Goal: Transaction & Acquisition: Purchase product/service

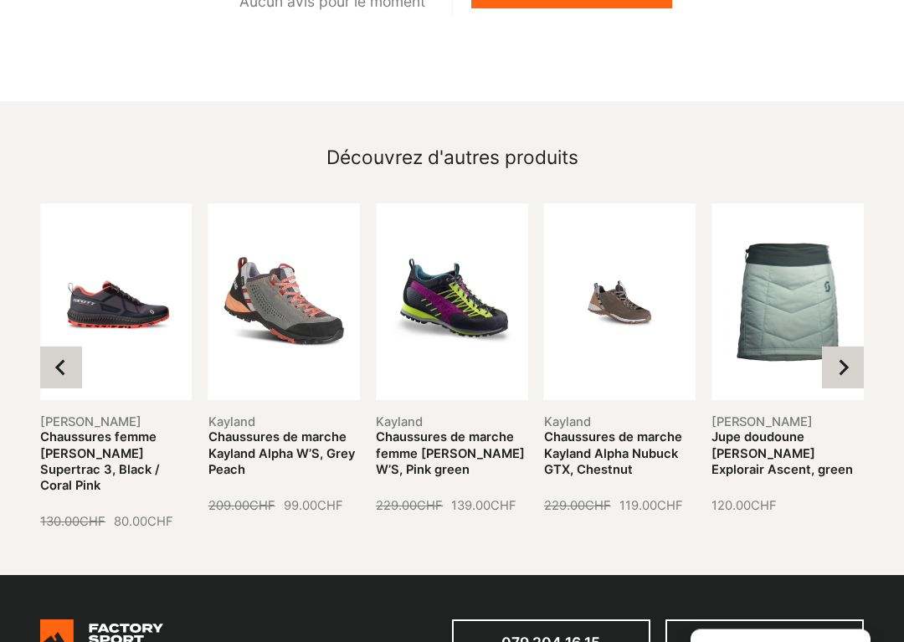
scroll to position [1851, 0]
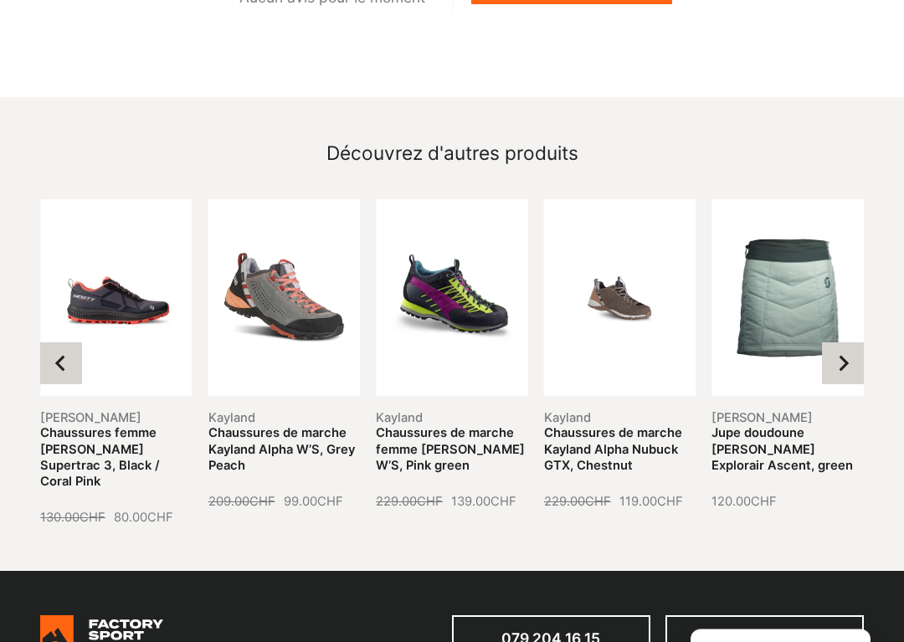
click at [848, 356] on icon "Next slide" at bounding box center [842, 364] width 17 height 17
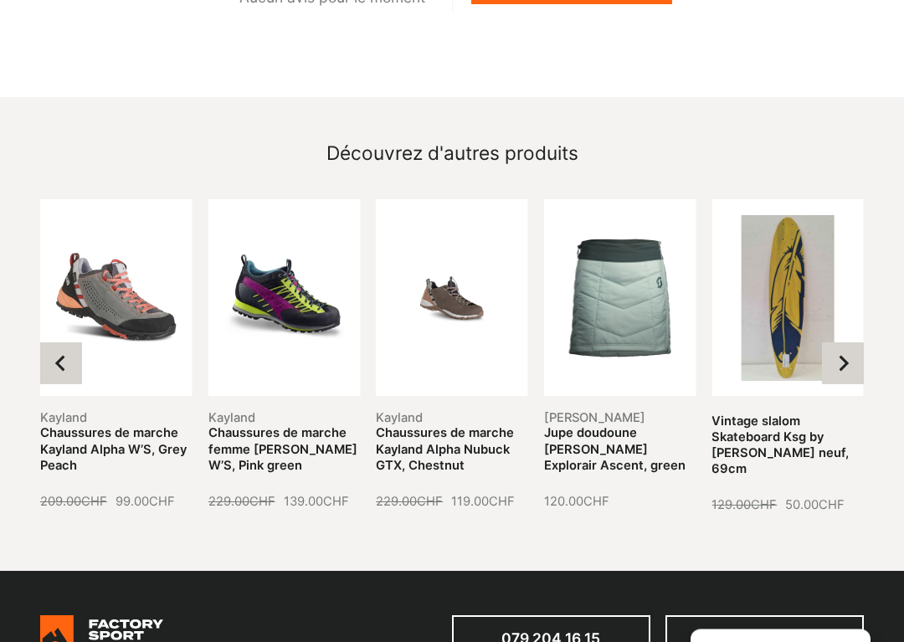
scroll to position [1852, 0]
click at [858, 345] on button "Next slide" at bounding box center [843, 363] width 42 height 42
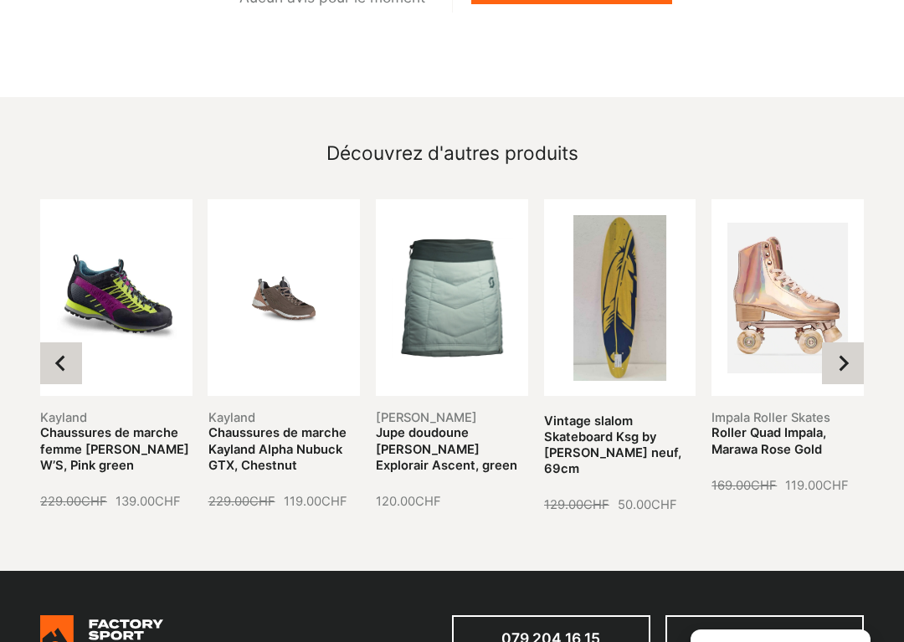
click at [863, 346] on button "Next slide" at bounding box center [843, 363] width 42 height 42
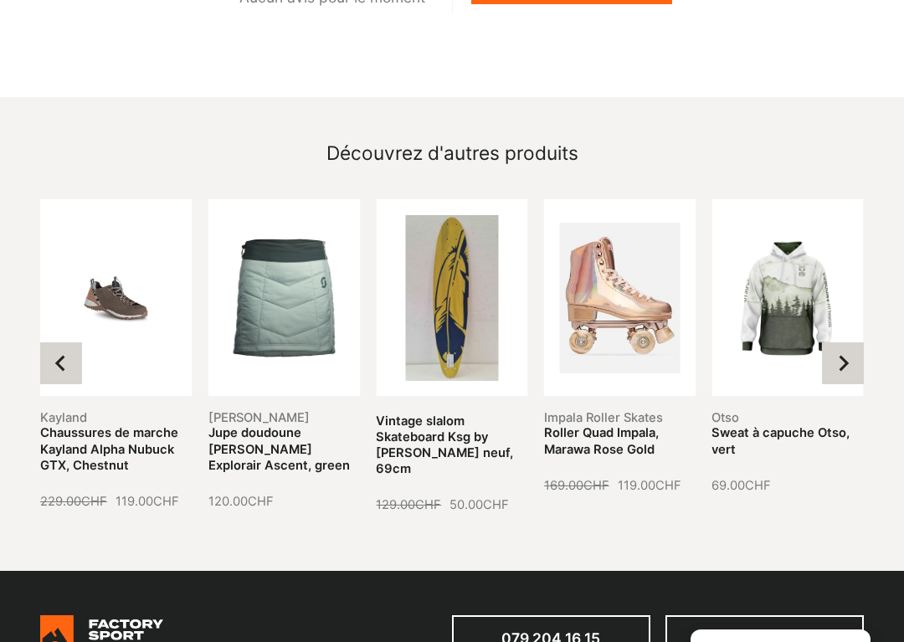
click at [860, 342] on button "Next slide" at bounding box center [843, 363] width 42 height 42
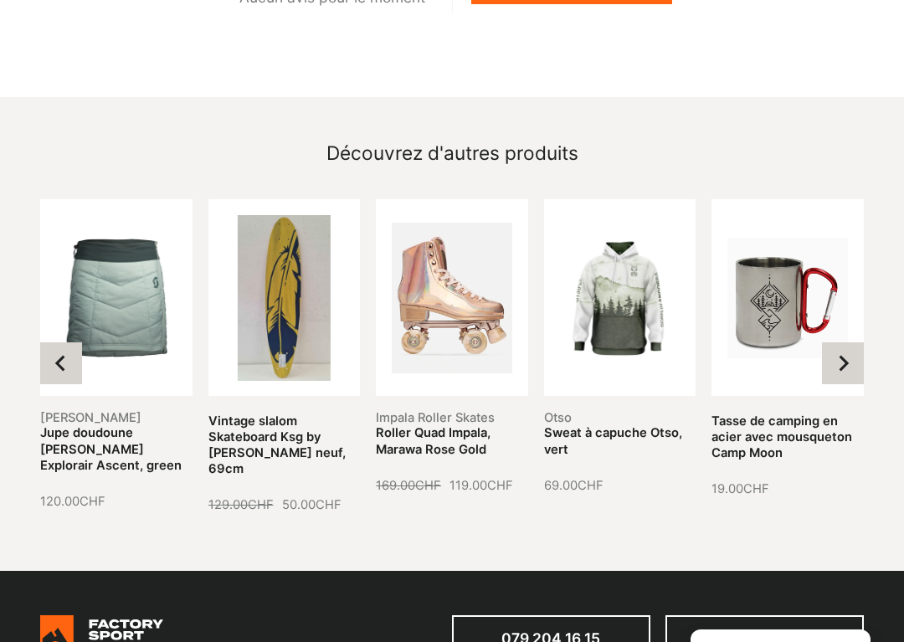
click at [856, 342] on button "Next slide" at bounding box center [843, 363] width 42 height 42
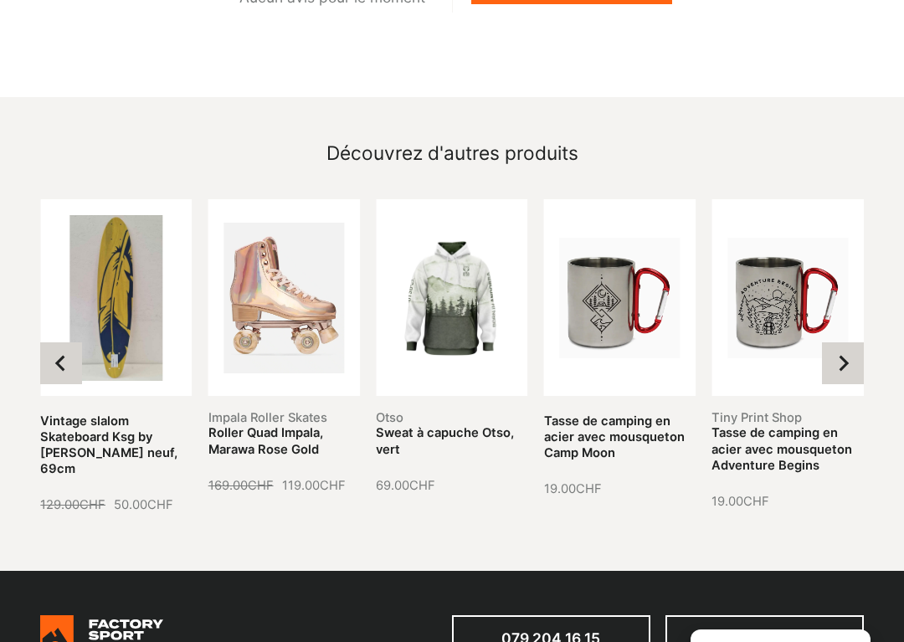
click at [857, 342] on button "Next slide" at bounding box center [843, 363] width 42 height 42
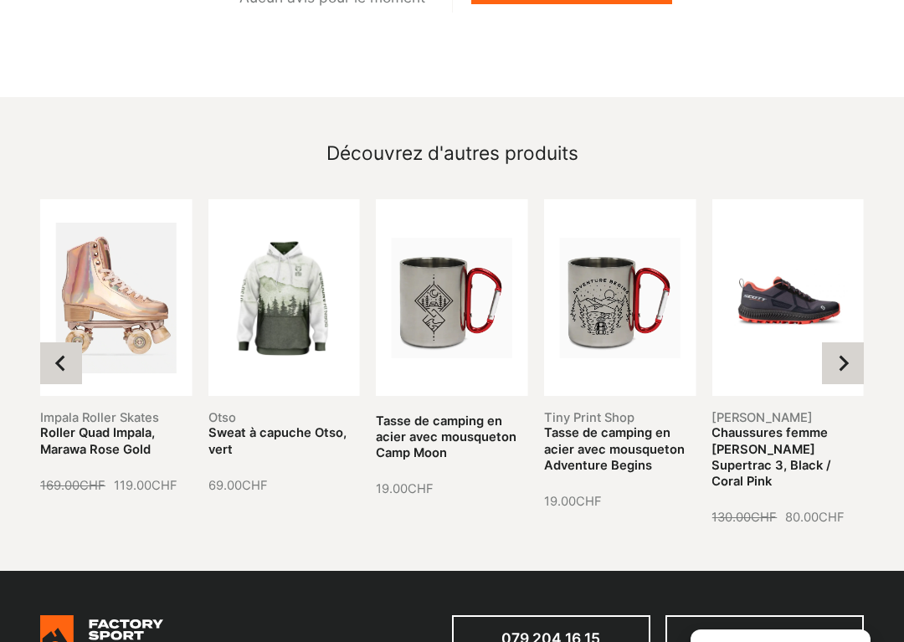
click at [854, 342] on button "Next slide" at bounding box center [843, 363] width 42 height 42
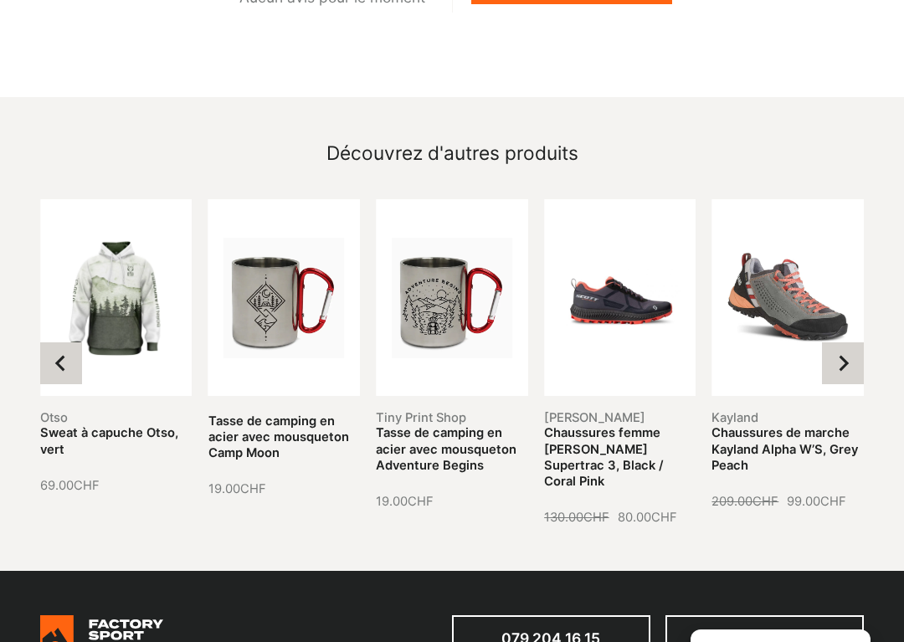
click at [861, 342] on button "Next slide" at bounding box center [843, 363] width 42 height 42
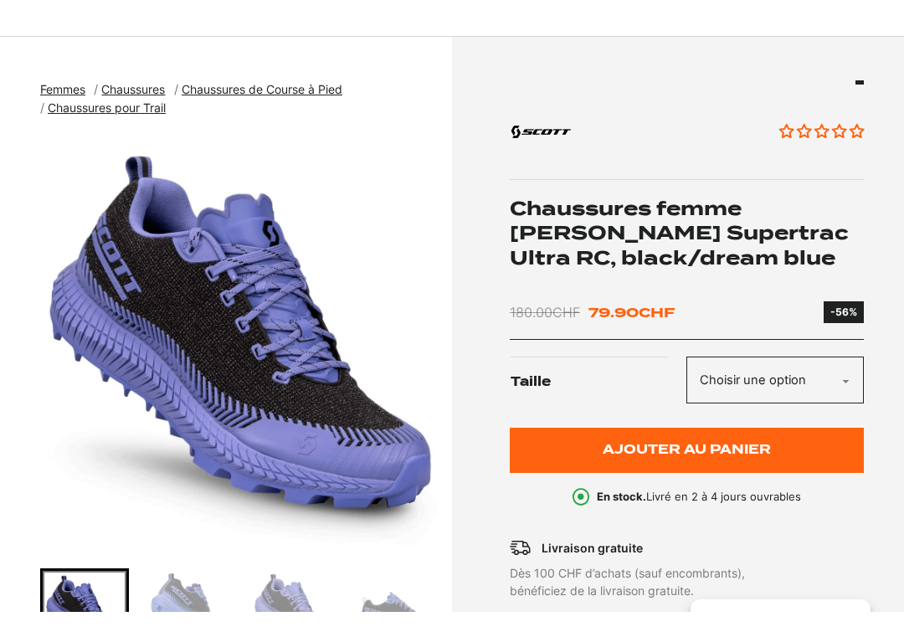
scroll to position [229, 0]
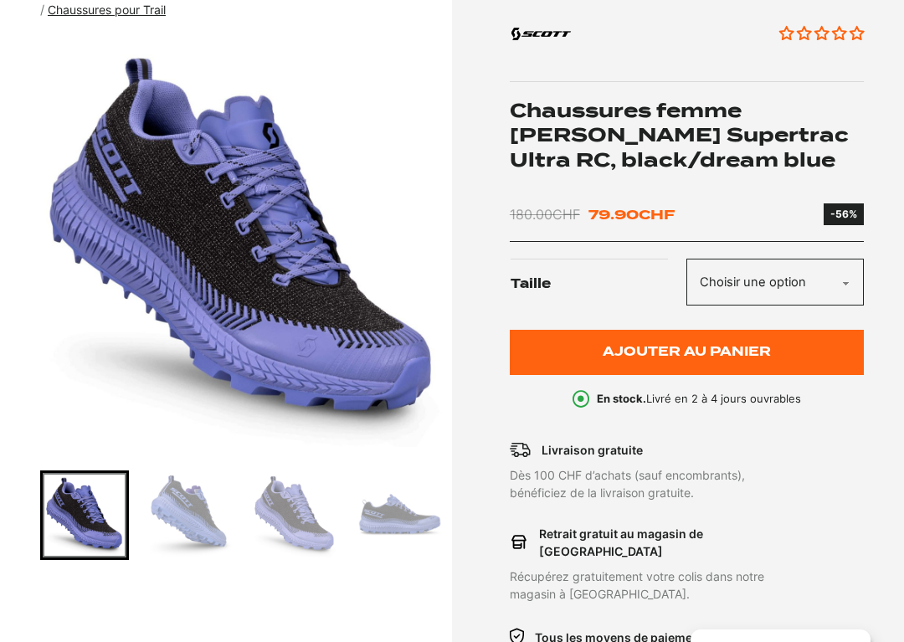
click at [785, 276] on select "Choisir une option 36.5 37.5 38 38.5 39 40.5 40" at bounding box center [774, 283] width 177 height 48
click at [99, 339] on img "1 of 7" at bounding box center [242, 244] width 404 height 418
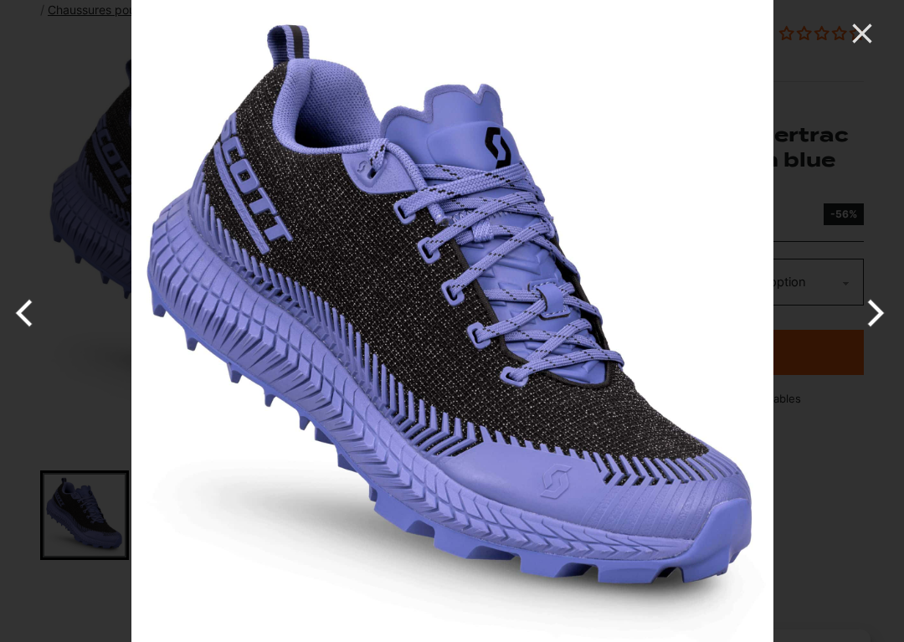
click at [855, 43] on icon "Close" at bounding box center [861, 33] width 33 height 33
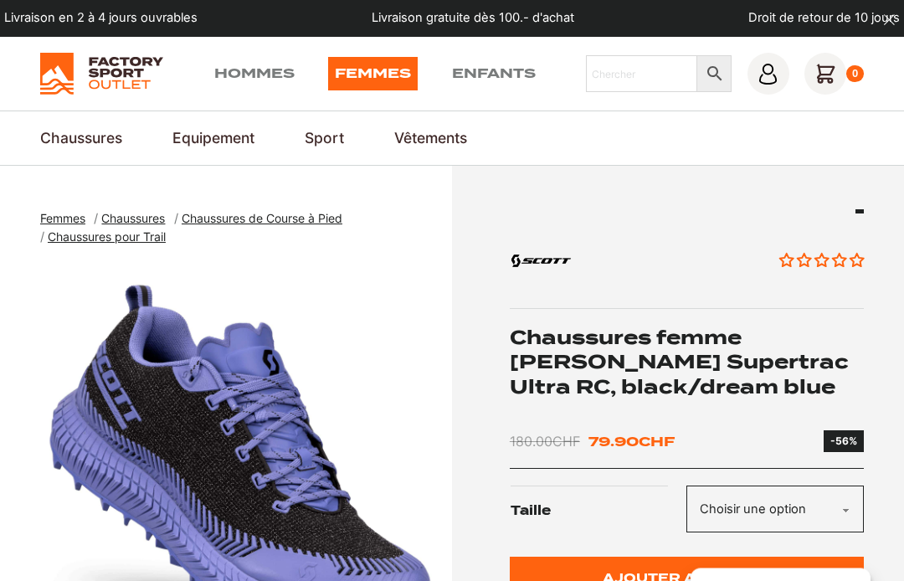
scroll to position [3, 0]
click at [0, 0] on link "Chaussures de Streatwear" at bounding box center [0, 0] width 0 height 0
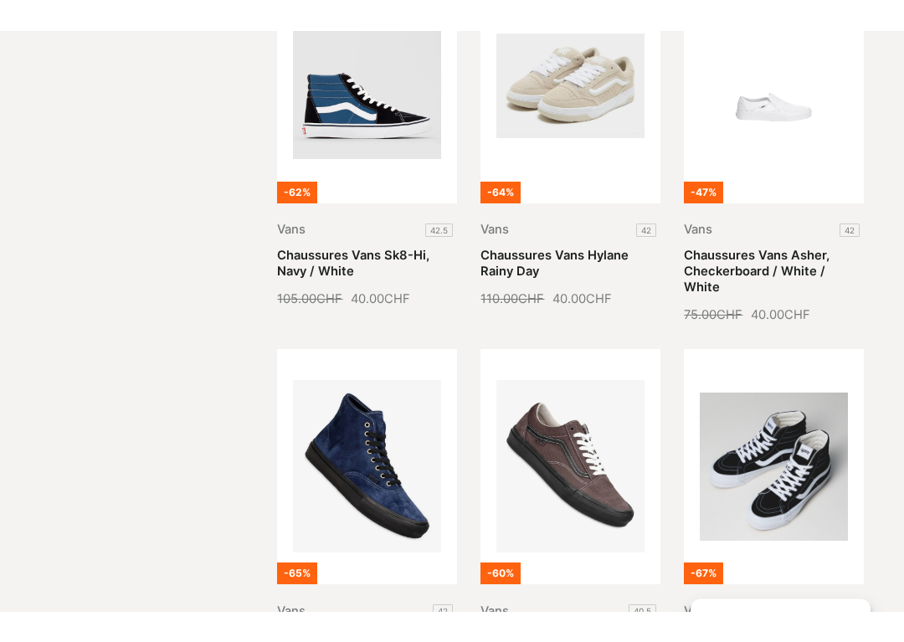
scroll to position [1507, 0]
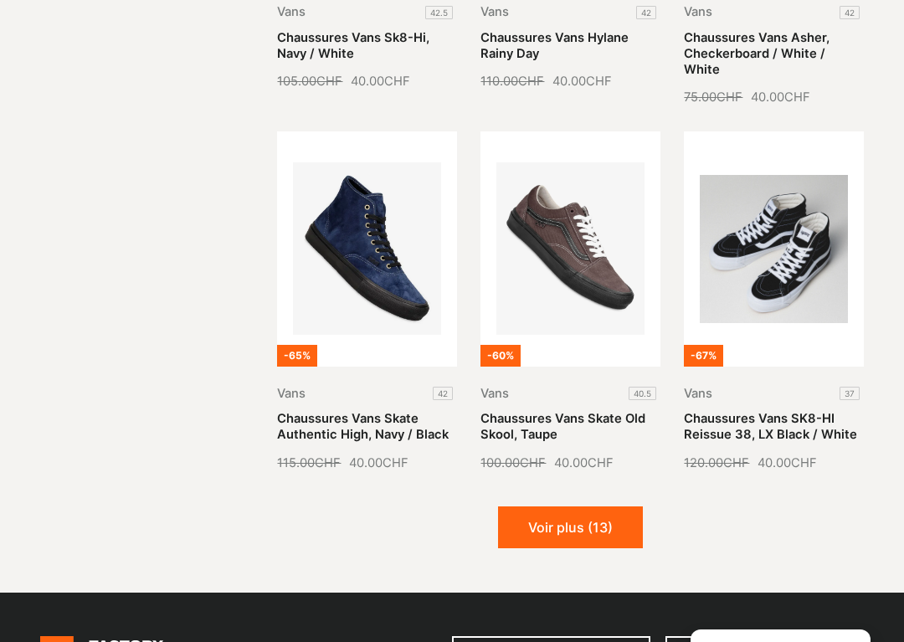
click at [545, 506] on button "Voir plus (13)" at bounding box center [570, 527] width 145 height 42
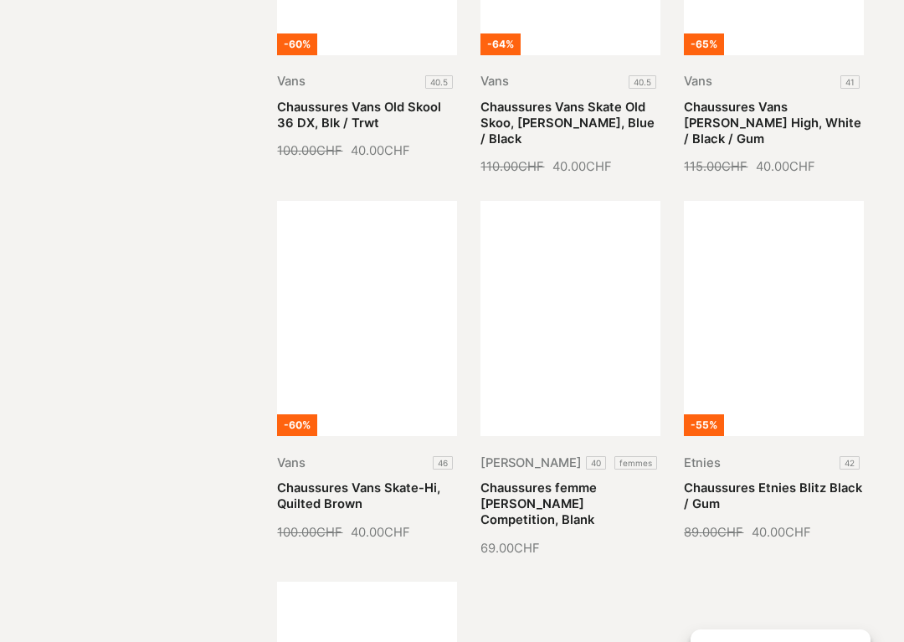
scroll to position [2620, 0]
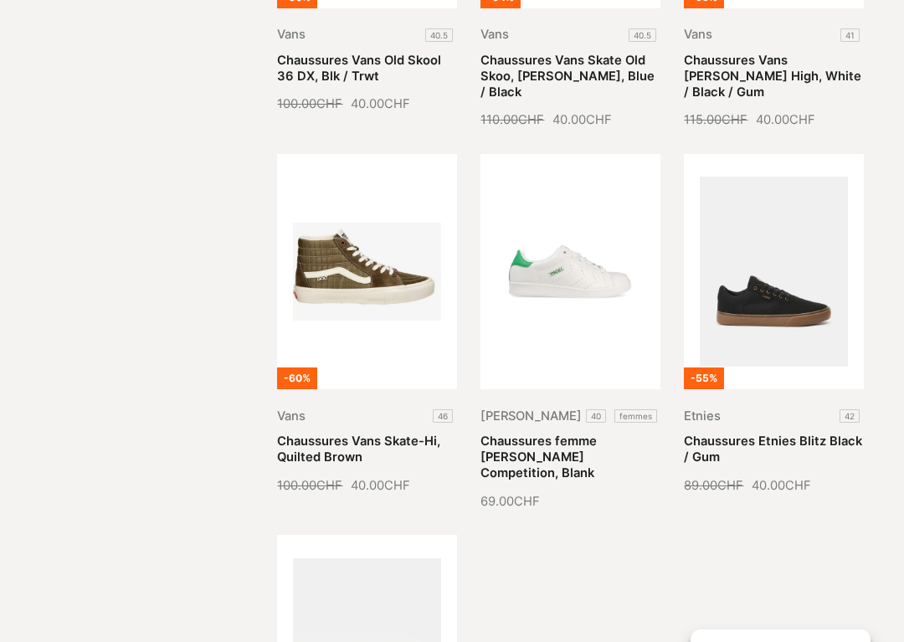
click at [539, 433] on link "Chaussures femme Paredes Competition, Blank" at bounding box center [538, 456] width 116 height 47
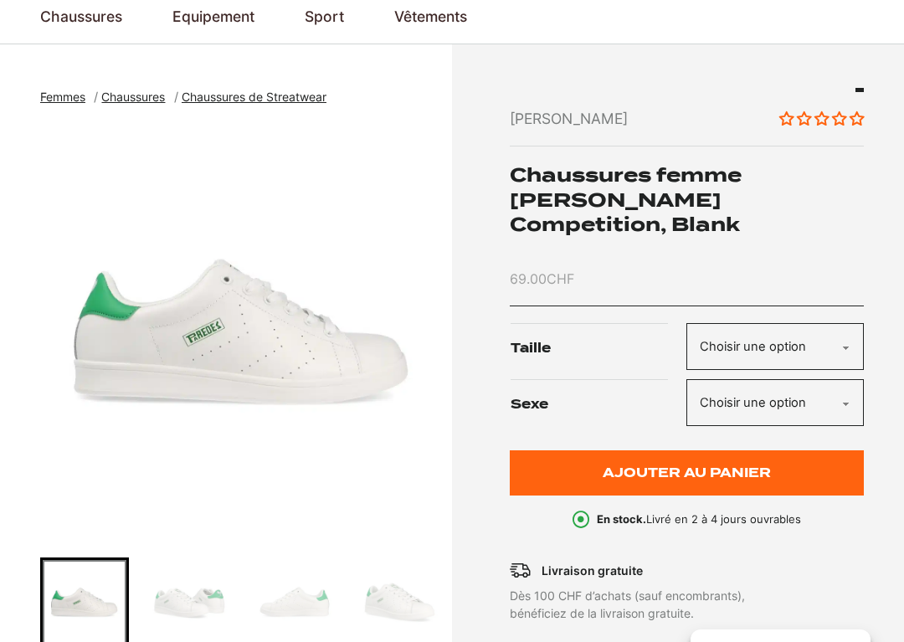
click at [180, 605] on img "Go to slide 2" at bounding box center [189, 602] width 84 height 84
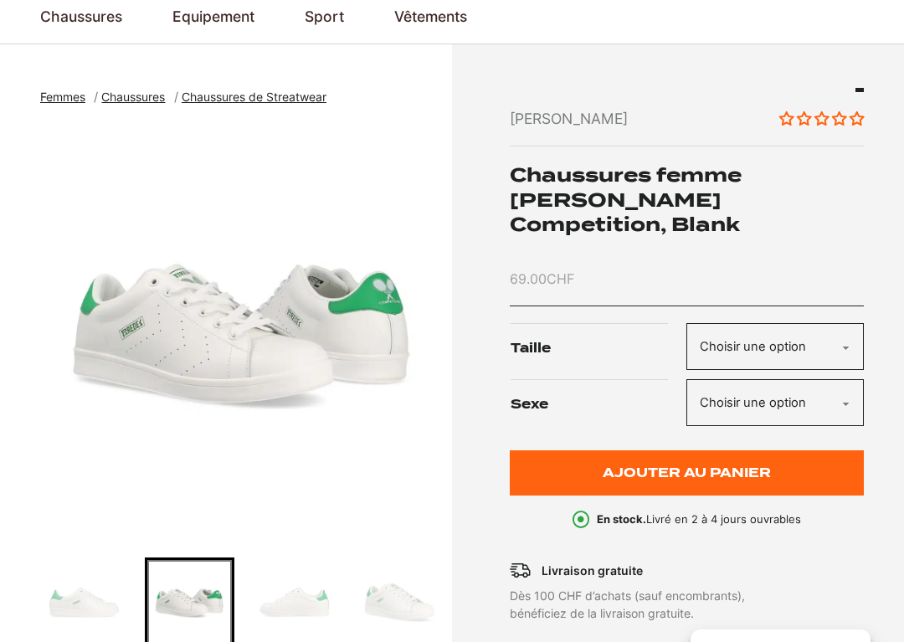
click at [284, 591] on img "Go to slide 3" at bounding box center [295, 602] width 84 height 84
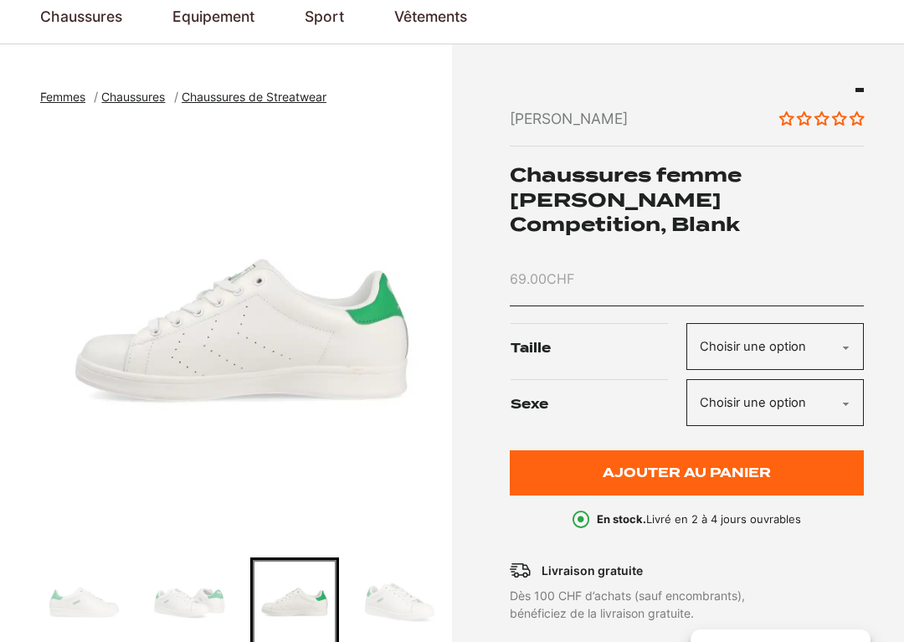
click at [387, 611] on img "Go to slide 4" at bounding box center [399, 602] width 84 height 84
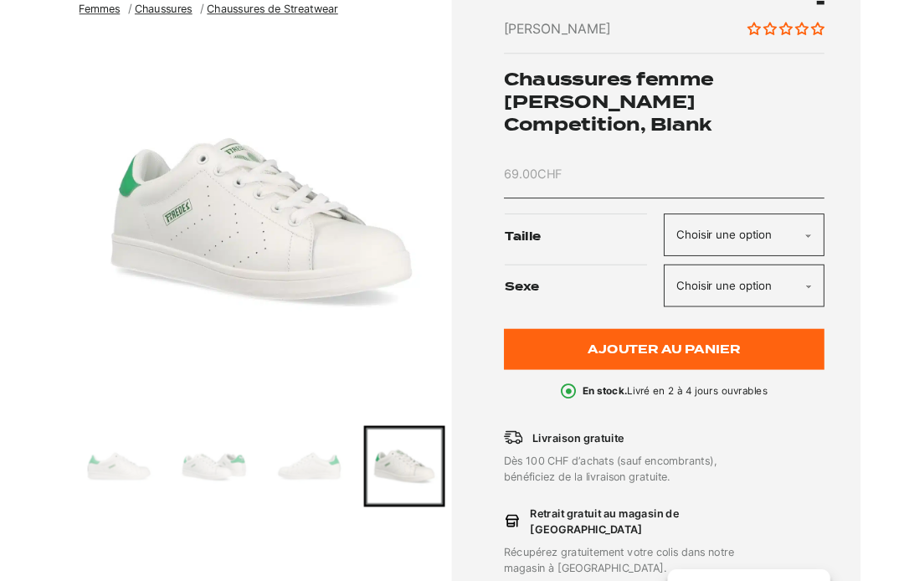
scroll to position [115, 0]
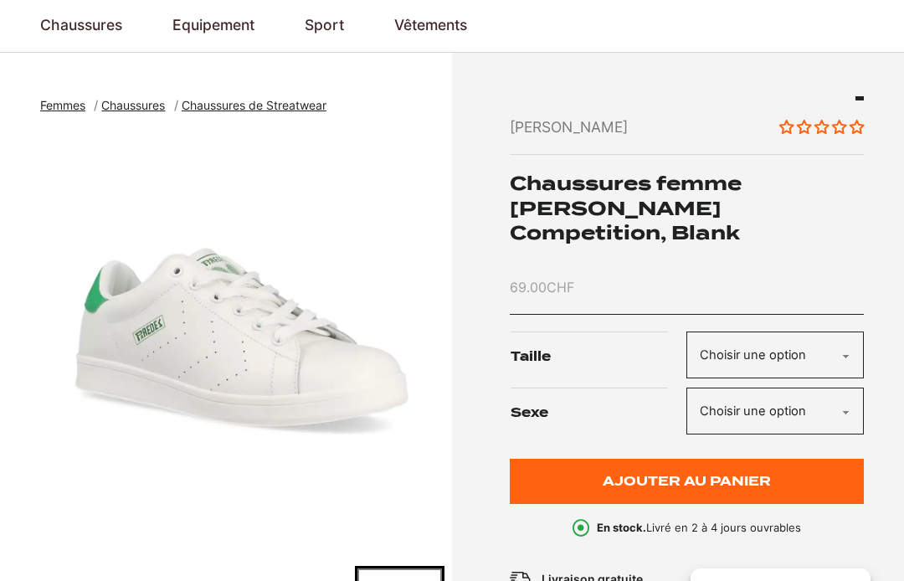
click at [715, 331] on select "Choisir une option 40" at bounding box center [774, 355] width 177 height 48
click at [698, 392] on select "Choisir une option Femmes" at bounding box center [774, 411] width 177 height 48
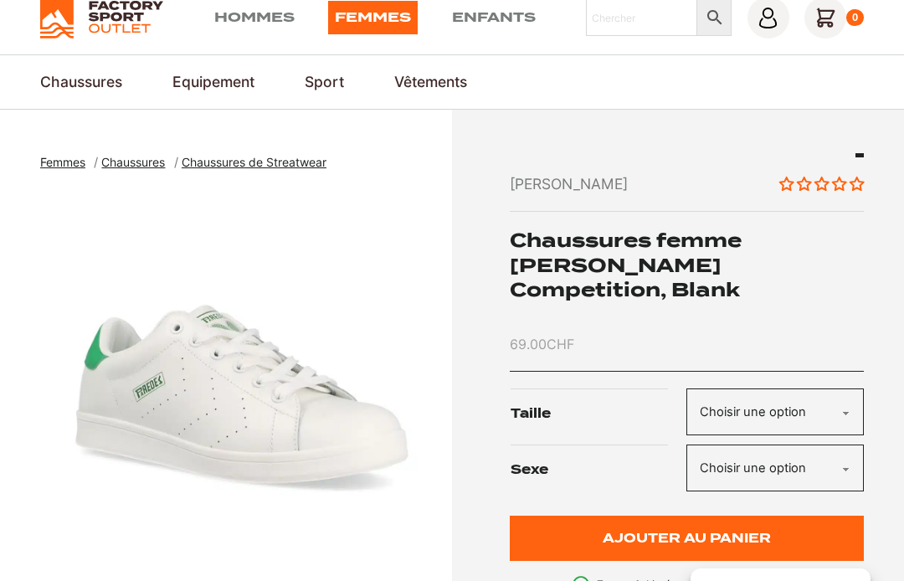
scroll to position [57, 0]
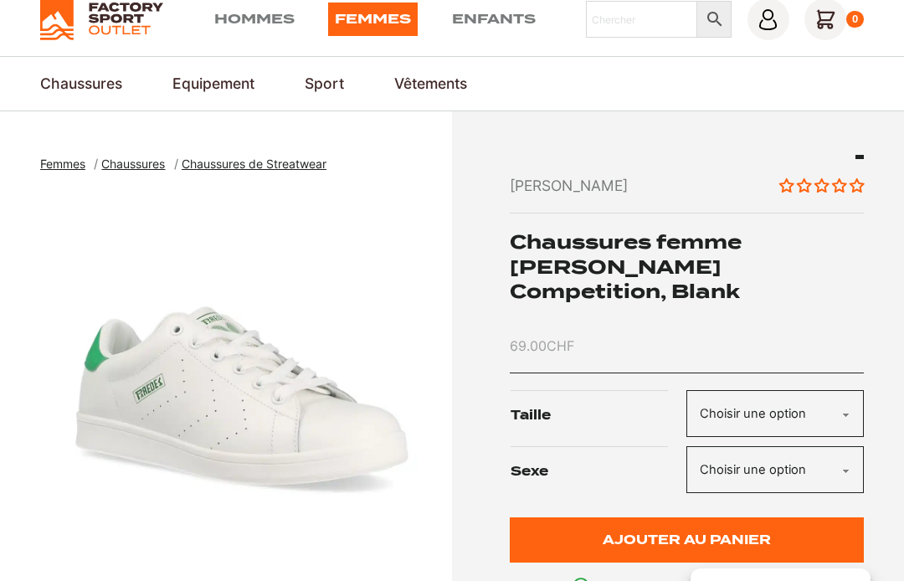
click at [137, 167] on span "Chaussures" at bounding box center [133, 163] width 64 height 14
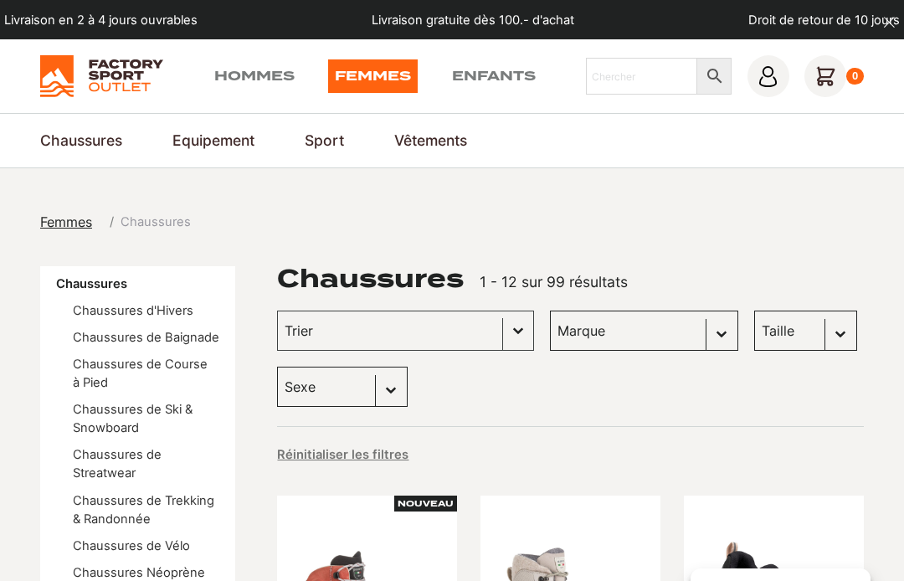
click at [93, 339] on link "Chaussures de Baignade" at bounding box center [146, 337] width 146 height 15
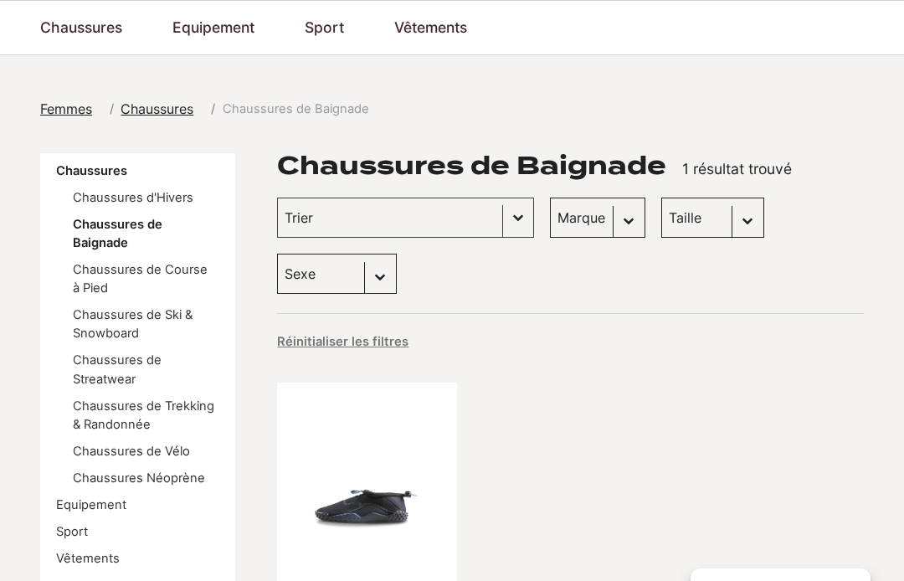
scroll to position [110, 0]
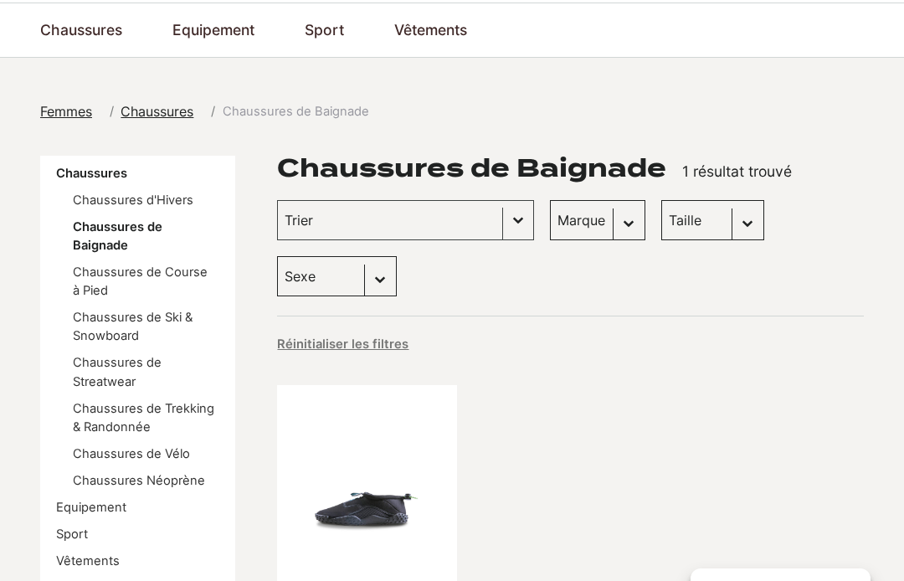
click at [90, 423] on link "Chaussures de Trekking & Randonnée" at bounding box center [143, 417] width 141 height 33
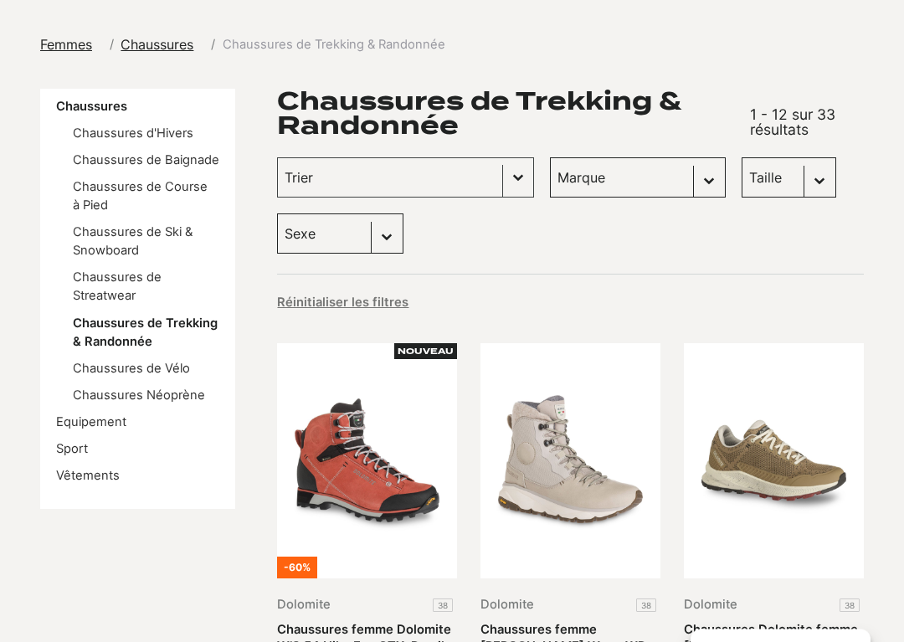
scroll to position [182, 0]
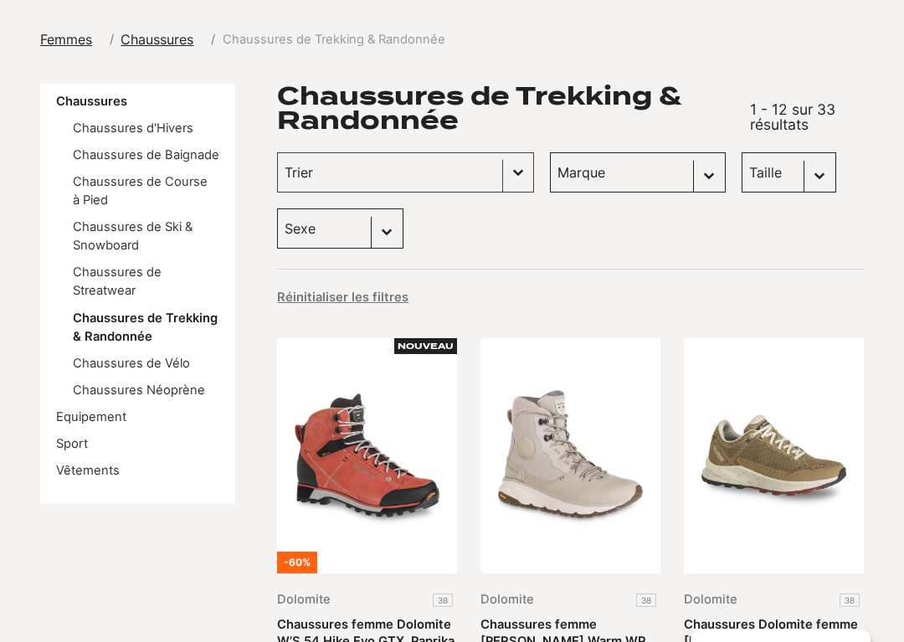
click at [389, 244] on select "Sexe Femmes (30) Hommes (4)" at bounding box center [340, 228] width 126 height 40
select select "femmes"
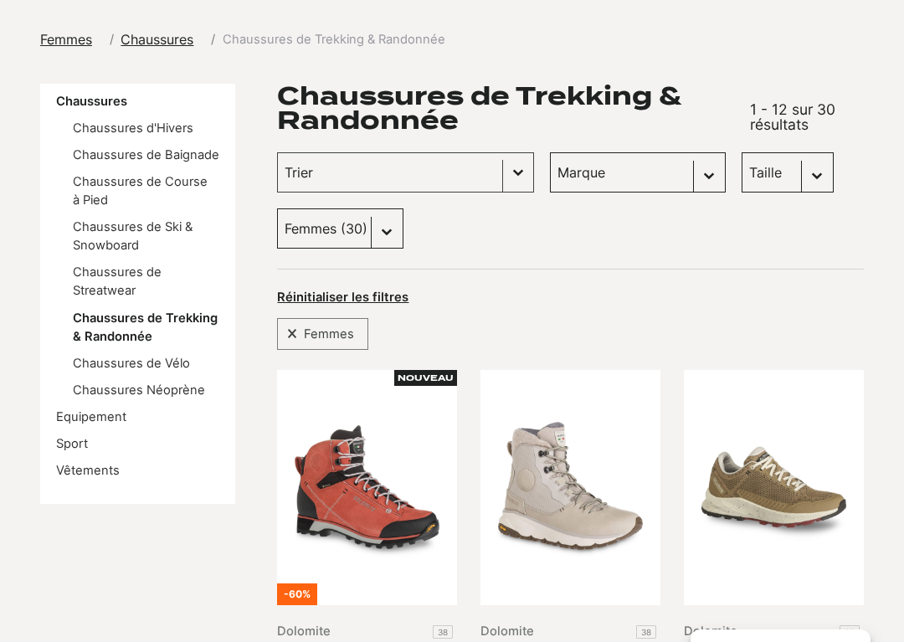
click at [741, 173] on select "Taille 45.5 (1) 37.5 (2) 40.5 (1) 42.5 (1) 43 (1) 43.5 (1) 46 (1) 36 (1) 37 (1)…" at bounding box center [787, 172] width 92 height 40
select select "38"
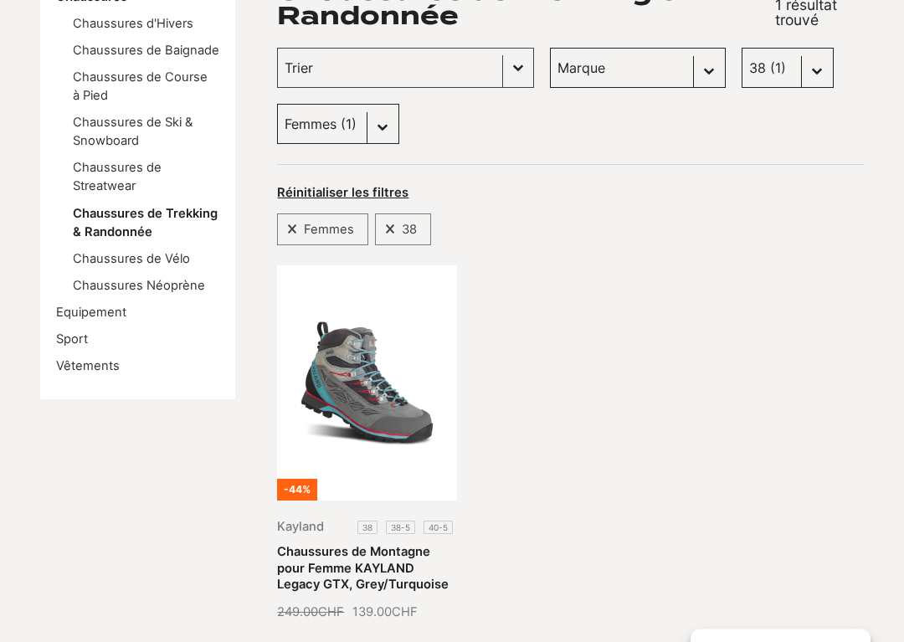
scroll to position [287, 0]
click at [94, 289] on link "Chaussures Néoprène" at bounding box center [139, 285] width 132 height 15
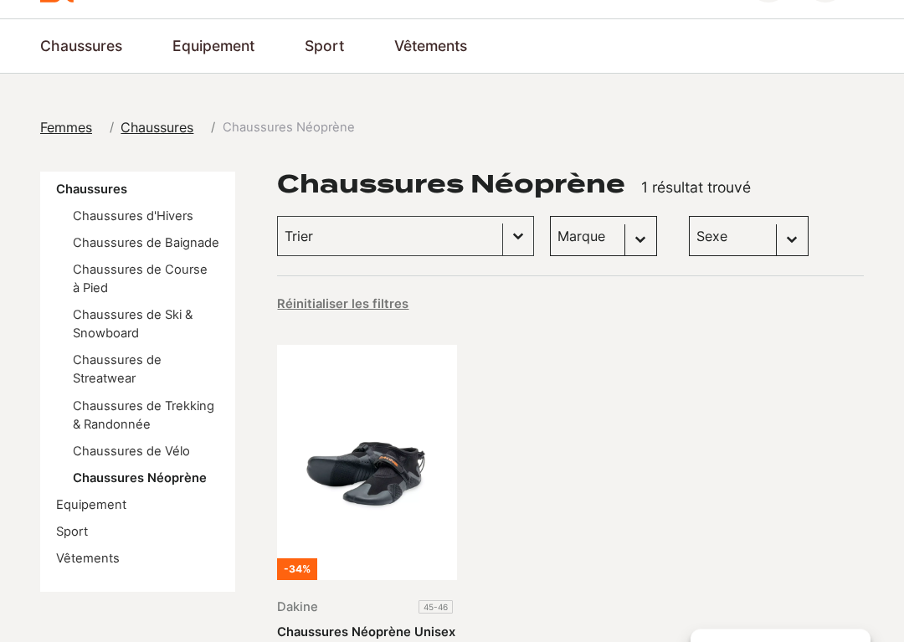
scroll to position [95, 0]
click at [74, 221] on link "Chaussures d'Hivers" at bounding box center [133, 215] width 120 height 15
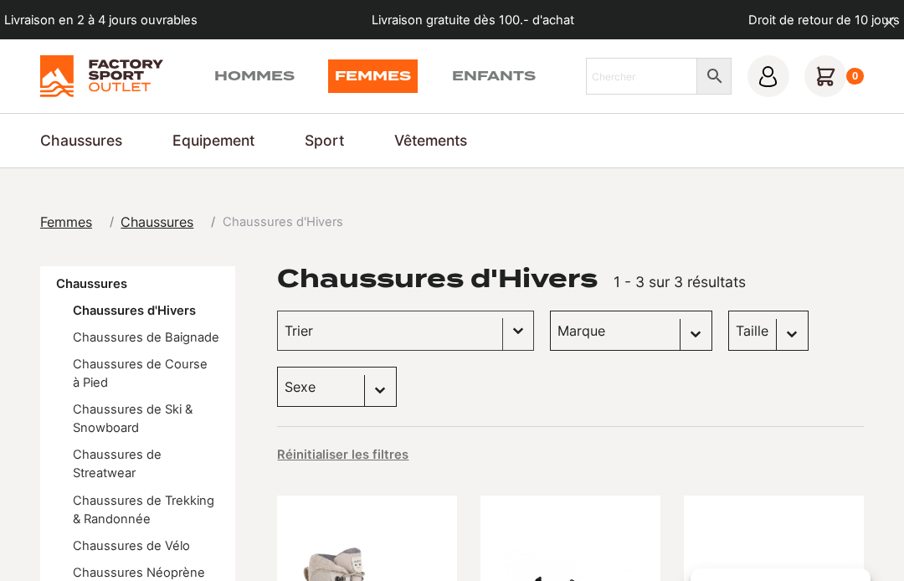
click at [376, 402] on select "Sexe Femmes (3) Hommes (1)" at bounding box center [337, 386] width 120 height 40
select select "hommes"
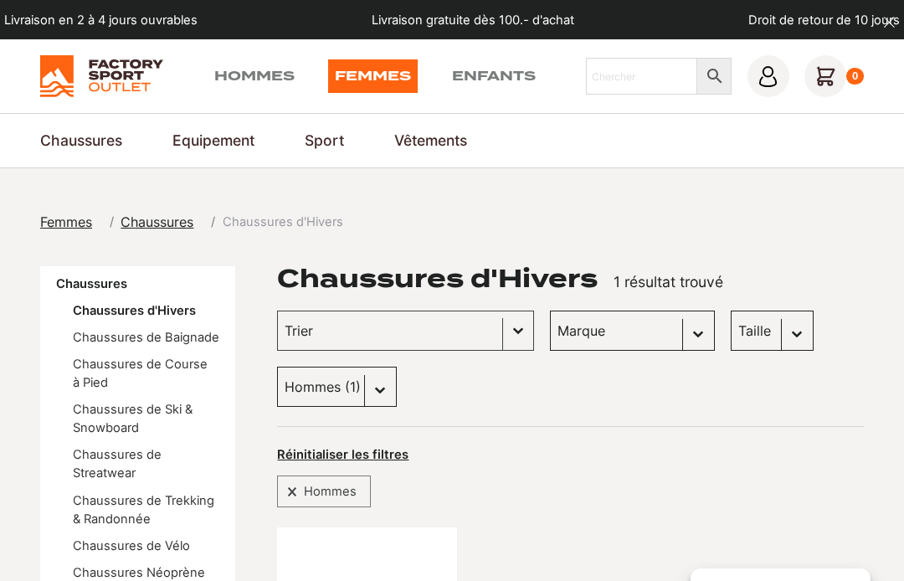
click at [380, 394] on select "Sexe Femmes (3) Hommes (1)" at bounding box center [337, 386] width 120 height 40
select select "femmes"
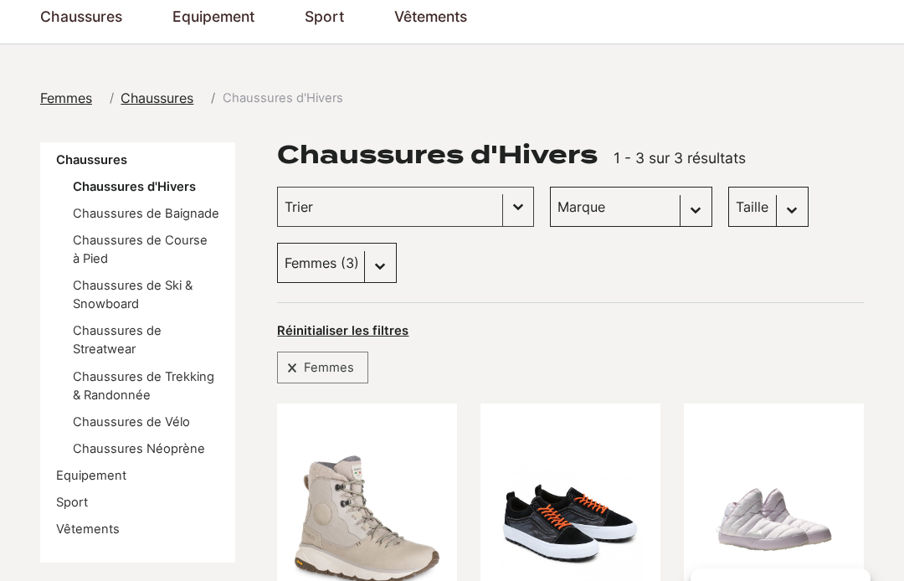
scroll to position [120, 0]
